Goal: Task Accomplishment & Management: Use online tool/utility

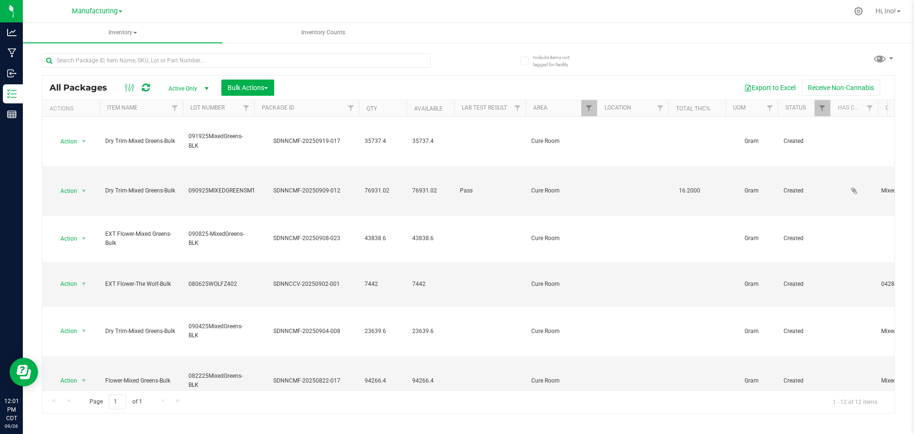
scroll to position [228, 0]
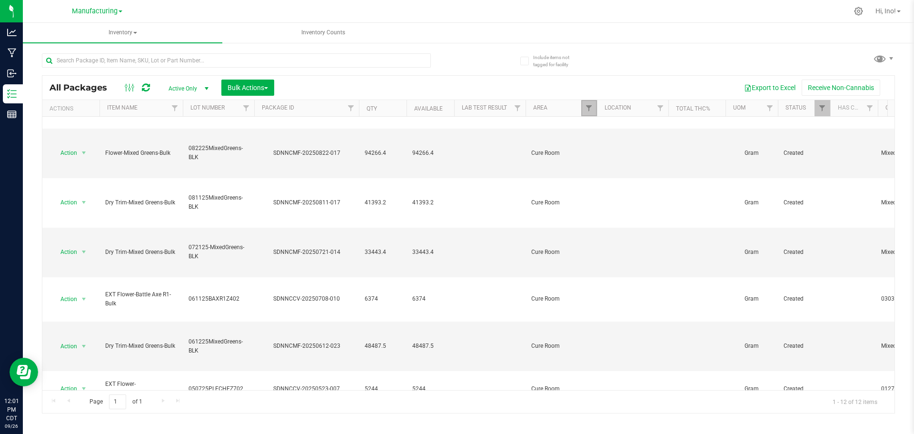
click at [583, 107] on link "Filter" at bounding box center [590, 108] width 16 height 16
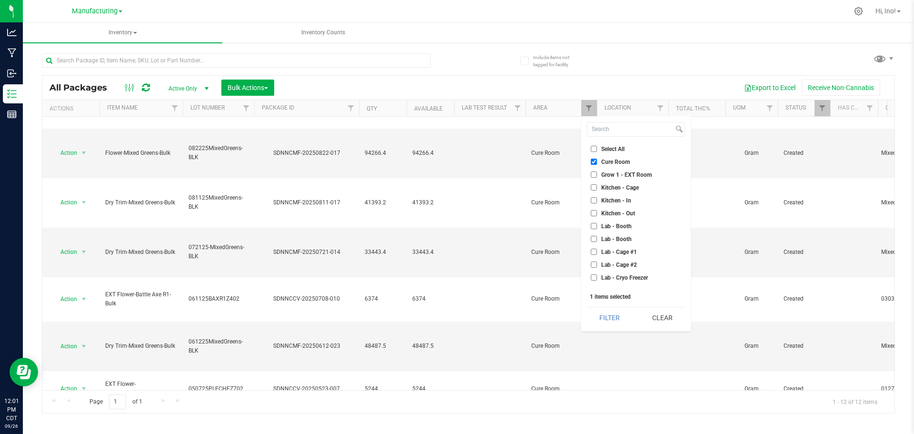
click at [614, 161] on span "Cure Room" at bounding box center [616, 162] width 29 height 6
click at [597, 161] on input "Cure Room" at bounding box center [594, 162] width 6 height 6
checkbox input "false"
click at [616, 279] on span "Lab - In" at bounding box center [612, 282] width 20 height 6
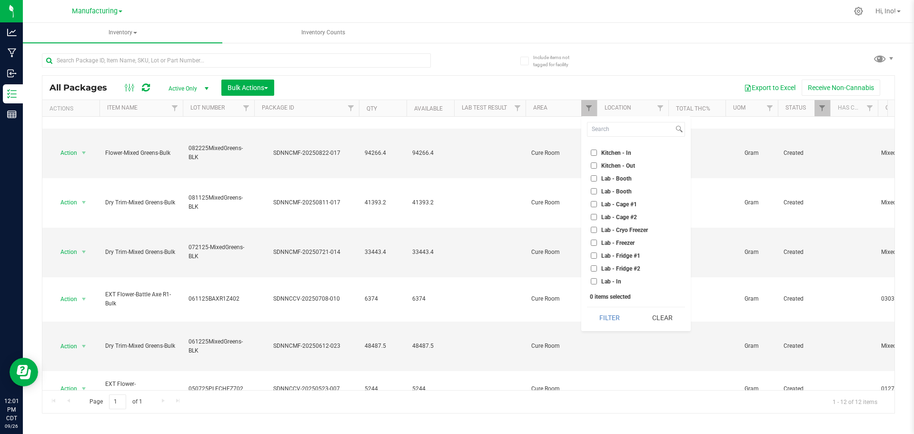
click at [597, 279] on input "Lab - In" at bounding box center [594, 281] width 6 height 6
checkbox input "true"
click at [614, 315] on button "Filter" at bounding box center [610, 317] width 46 height 21
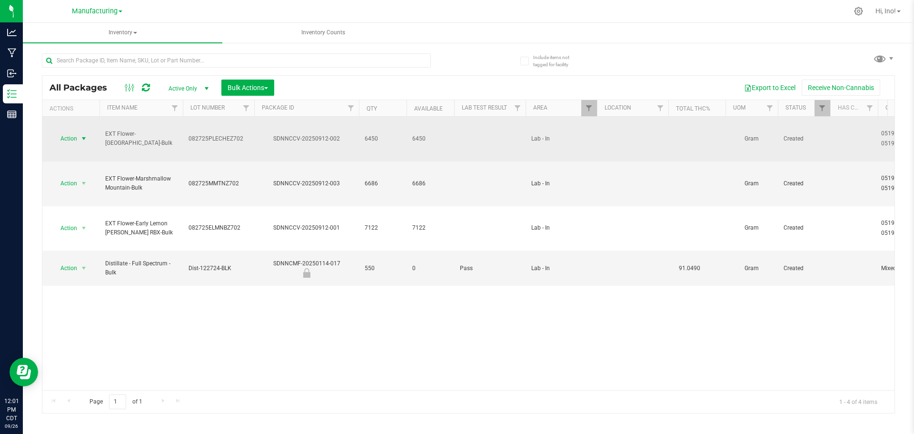
click at [81, 135] on span "select" at bounding box center [84, 139] width 8 height 8
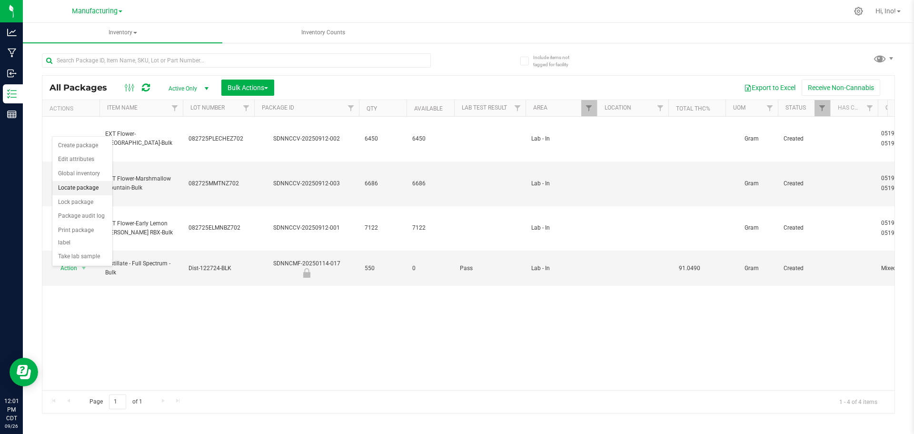
click at [86, 186] on li "Locate package" at bounding box center [82, 188] width 60 height 14
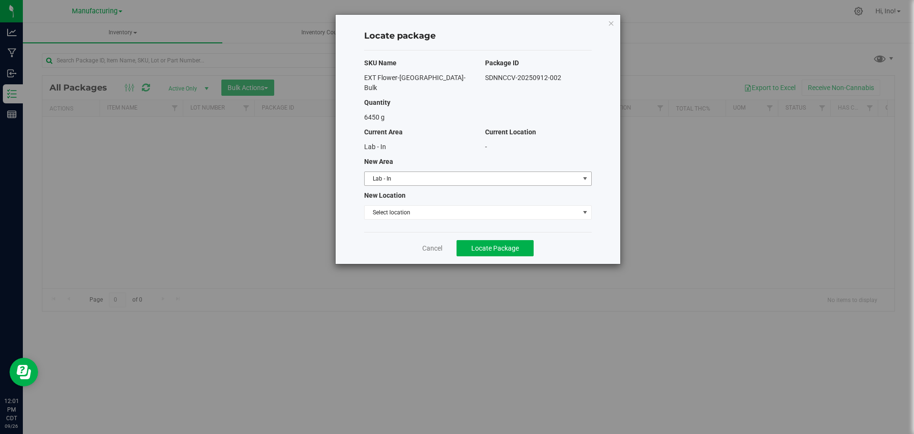
click at [415, 172] on span "Lab - In" at bounding box center [472, 178] width 215 height 13
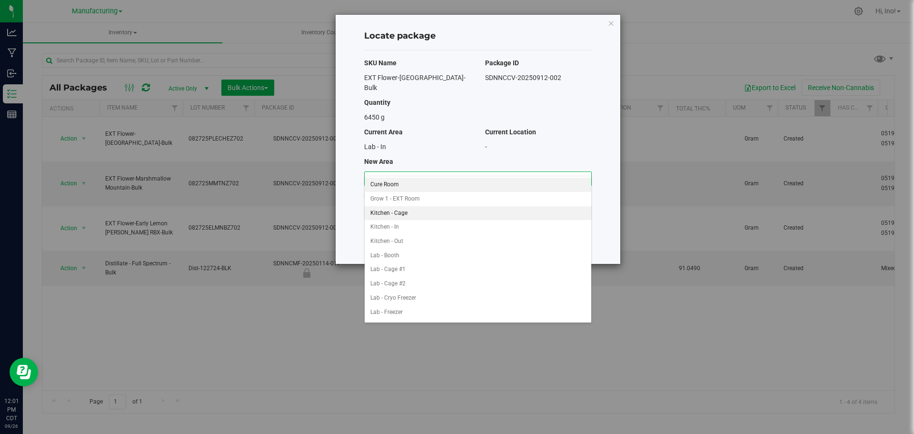
click at [402, 178] on li "Cure Room" at bounding box center [478, 185] width 227 height 14
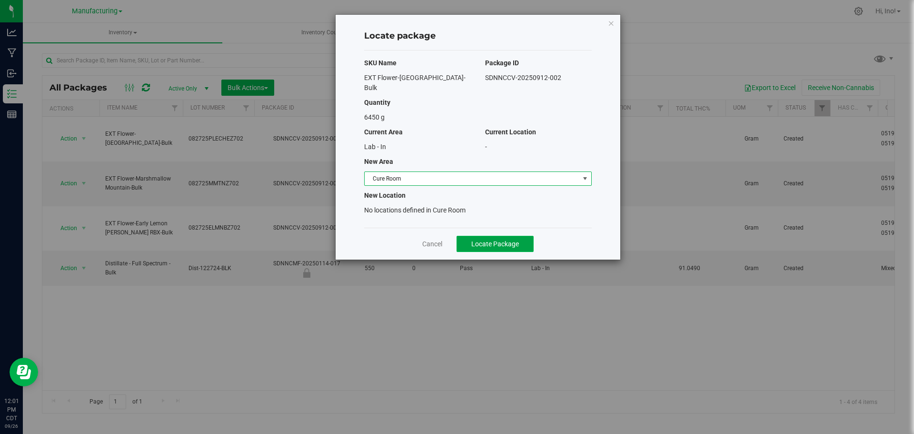
click at [474, 240] on span "Locate Package" at bounding box center [496, 244] width 48 height 8
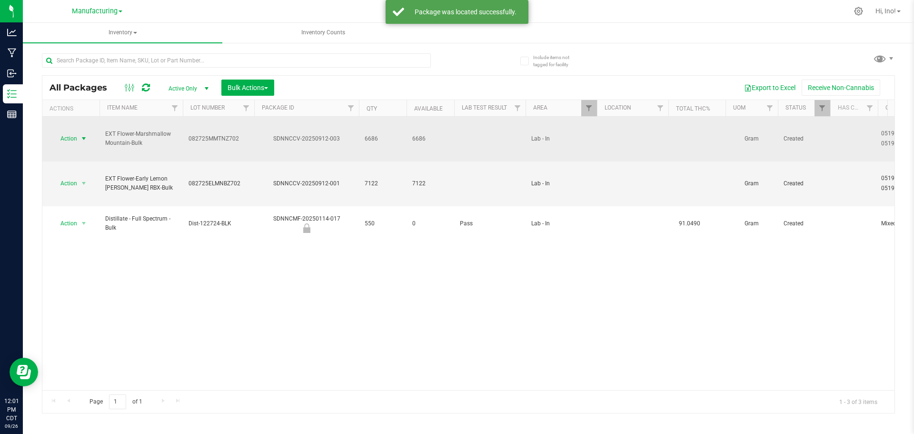
click at [89, 132] on span "select" at bounding box center [84, 138] width 12 height 13
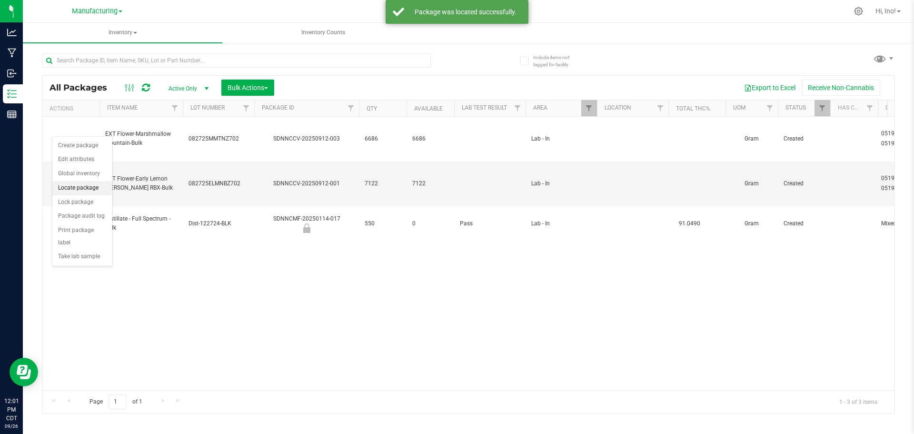
click at [92, 191] on li "Locate package" at bounding box center [82, 188] width 60 height 14
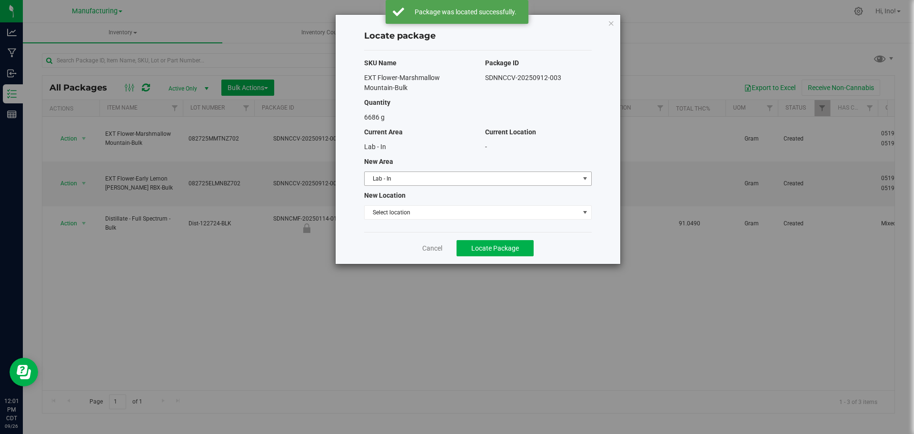
click at [411, 179] on span "Lab - In" at bounding box center [472, 178] width 215 height 13
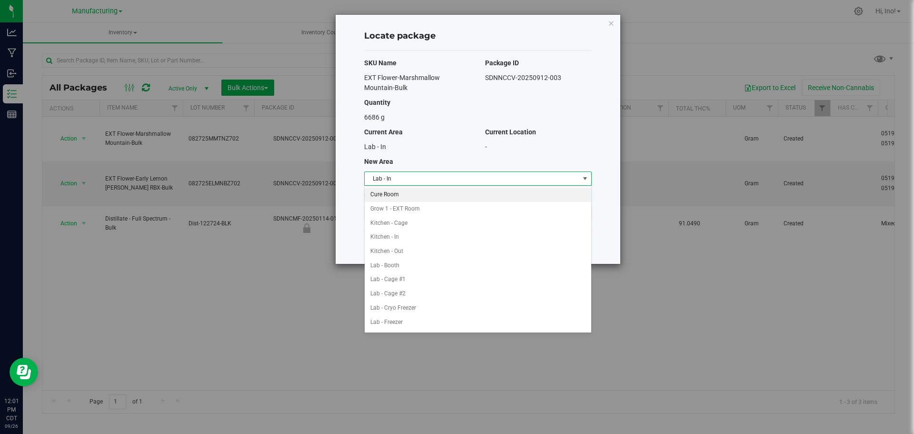
click at [415, 199] on li "Cure Room" at bounding box center [478, 195] width 227 height 14
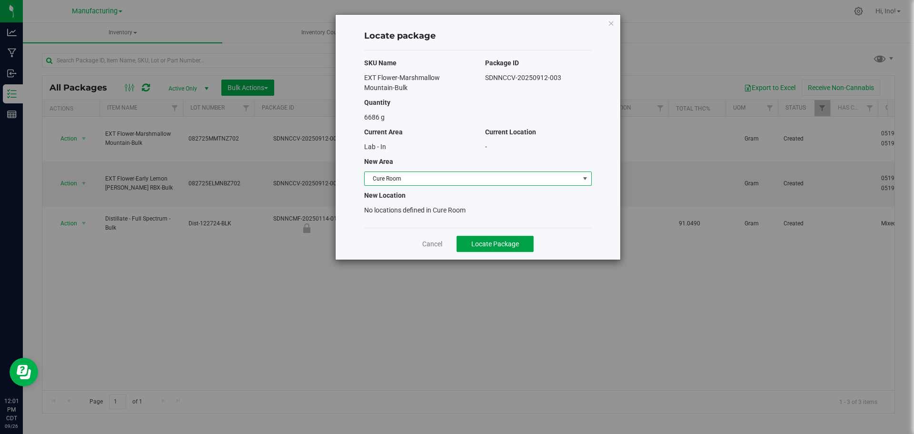
click at [520, 243] on button "Locate Package" at bounding box center [495, 244] width 77 height 16
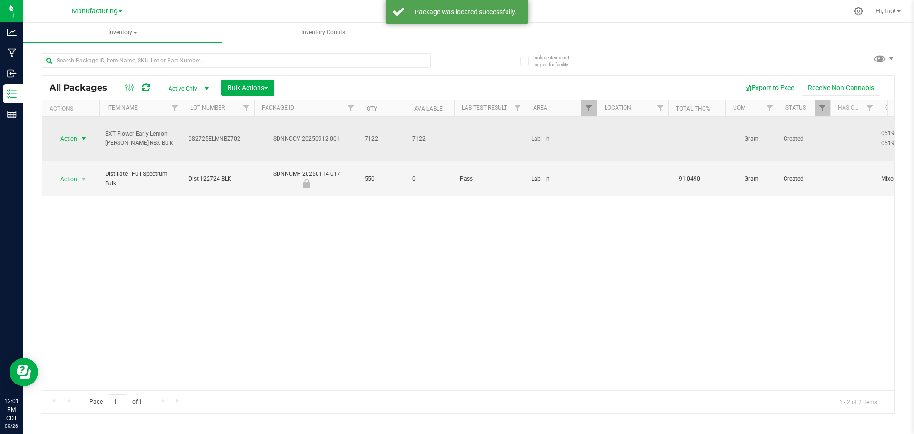
click at [85, 135] on span "select" at bounding box center [84, 139] width 8 height 8
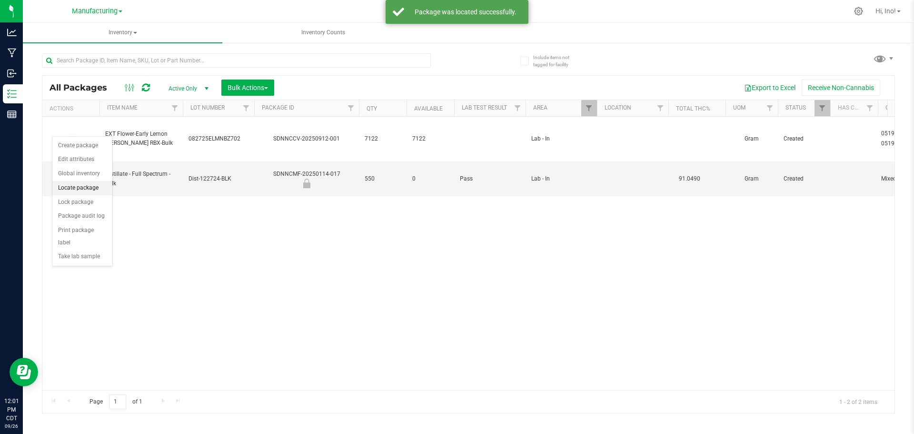
click at [96, 190] on li "Locate package" at bounding box center [82, 188] width 60 height 14
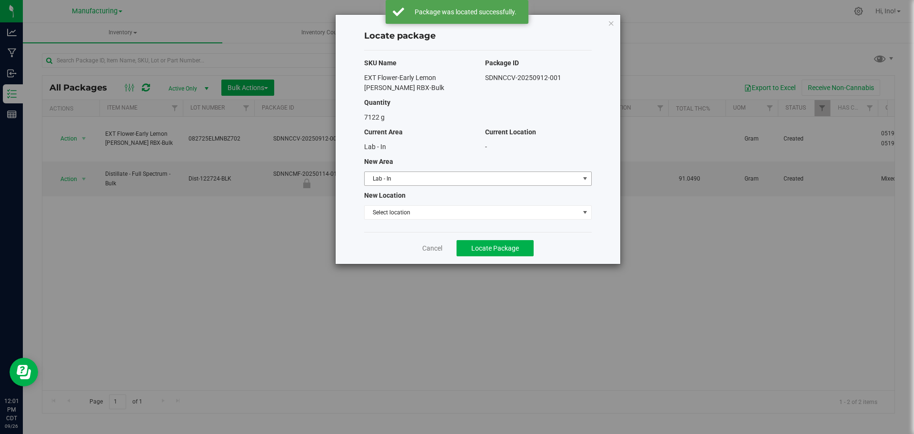
click at [476, 181] on span "Lab - In" at bounding box center [472, 178] width 215 height 13
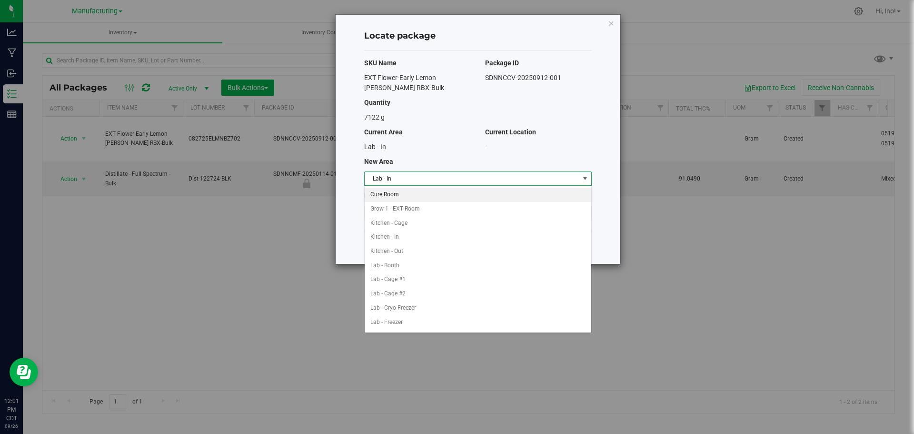
click at [457, 194] on li "Cure Room" at bounding box center [478, 195] width 227 height 14
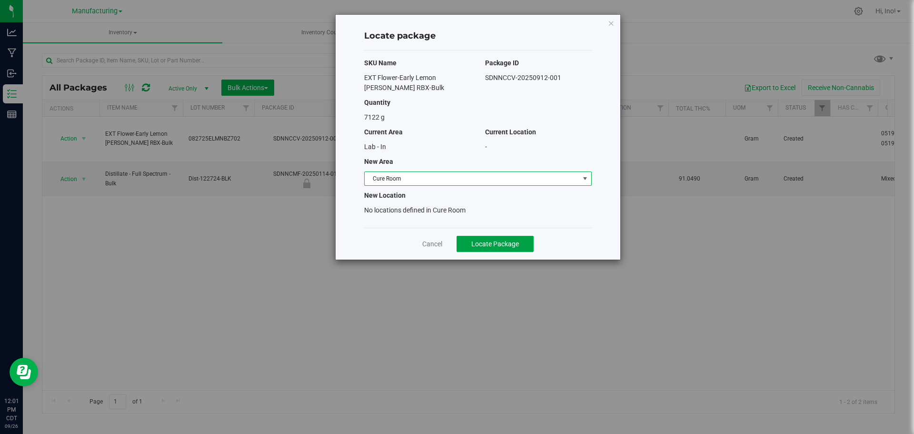
click at [491, 243] on span "Locate Package" at bounding box center [496, 244] width 48 height 8
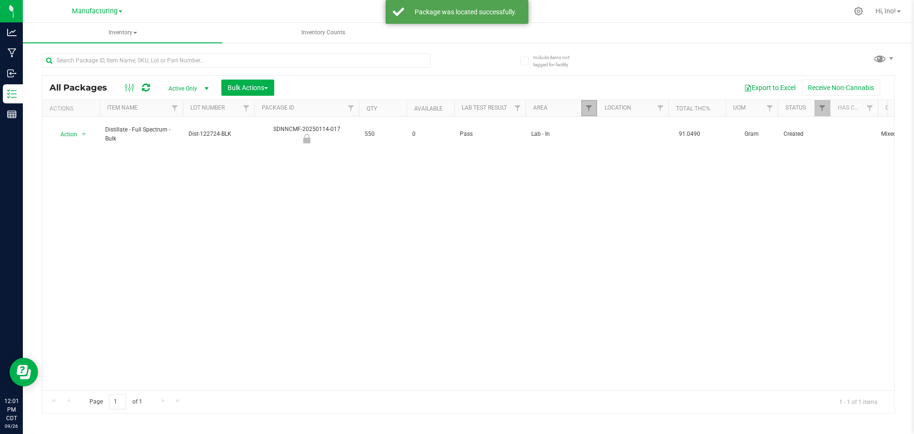
click at [588, 104] on link "Filter" at bounding box center [590, 108] width 16 height 16
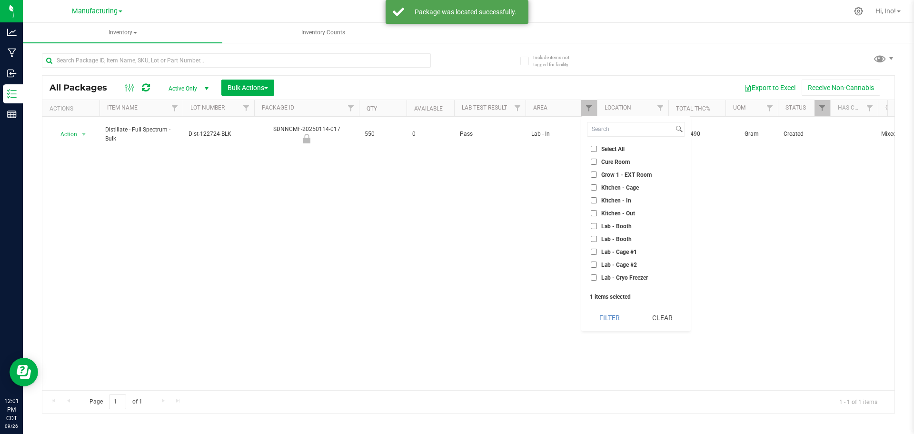
click at [619, 161] on span "Cure Room" at bounding box center [616, 162] width 29 height 6
click at [597, 161] on input "Cure Room" at bounding box center [594, 162] width 6 height 6
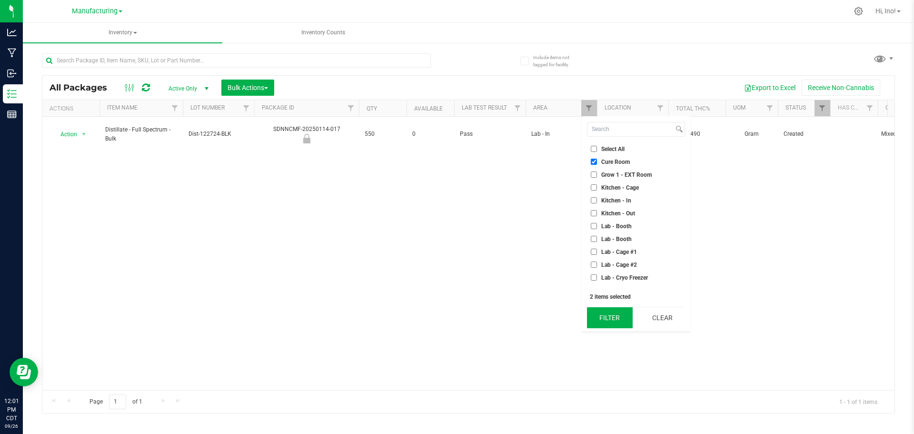
click at [613, 318] on button "Filter" at bounding box center [610, 317] width 46 height 21
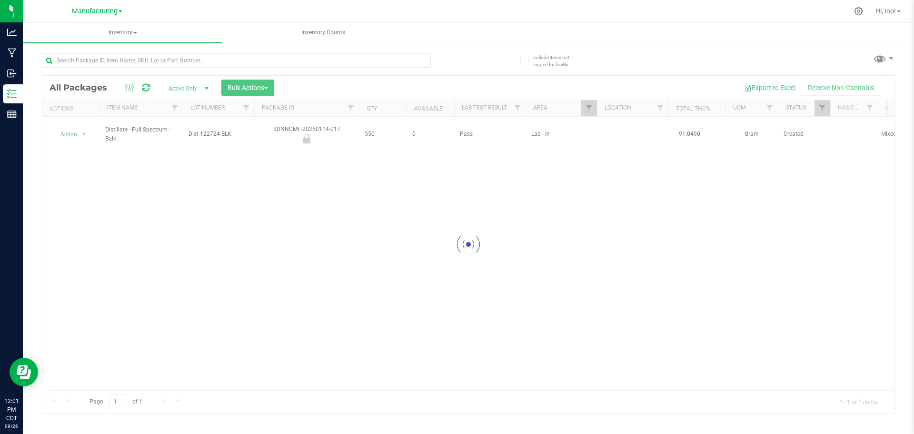
checkbox input "true"
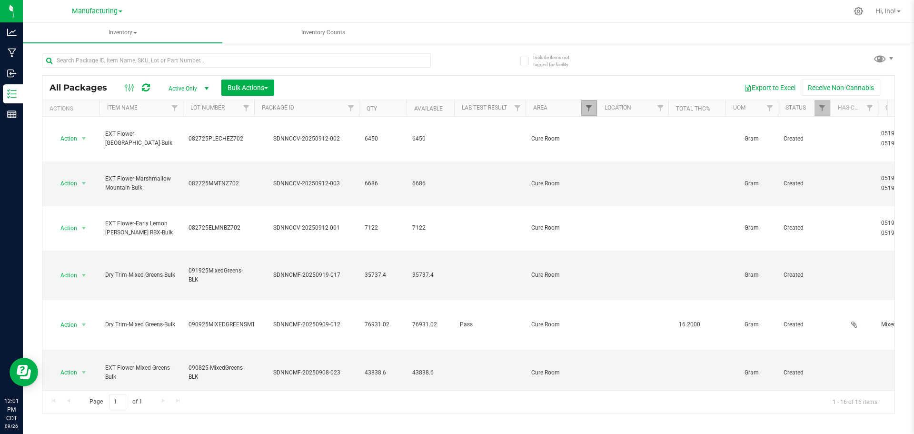
click at [586, 112] on span "Filter" at bounding box center [589, 108] width 8 height 8
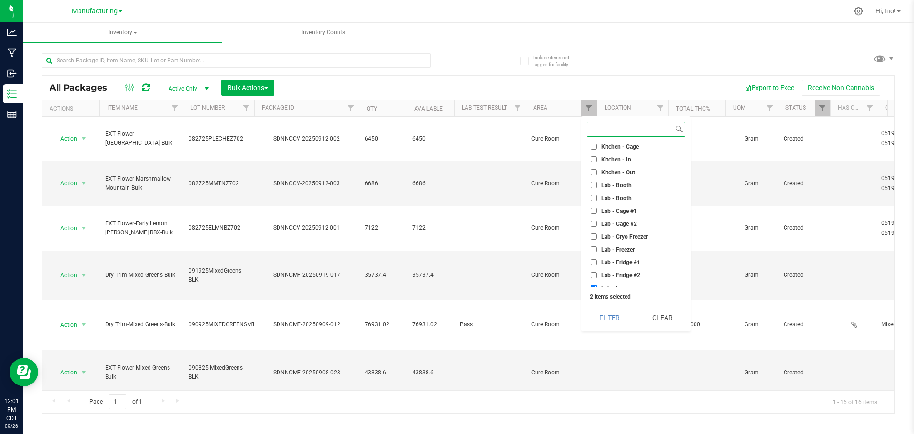
scroll to position [95, 0]
click at [605, 236] on span "Lab - In" at bounding box center [612, 234] width 20 height 6
click at [597, 236] on input "Lab - In" at bounding box center [594, 234] width 6 height 6
checkbox input "false"
click at [606, 311] on button "Filter" at bounding box center [610, 317] width 46 height 21
